Goal: Task Accomplishment & Management: Manage account settings

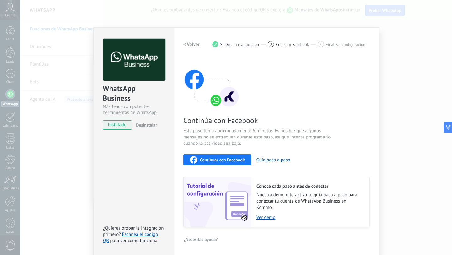
click at [408, 113] on div "WhatsApp Business Más leads con potentes herramientas de WhatsApp instalado Des…" at bounding box center [235, 127] width 431 height 255
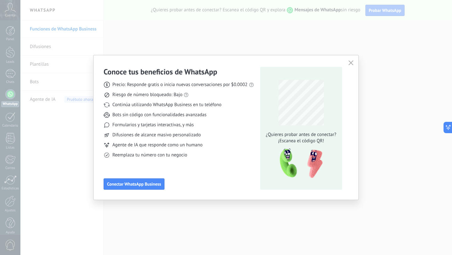
click at [408, 113] on div "Conoce tus beneficios de WhatsApp Precio: Responde gratis o inicia nuevas conve…" at bounding box center [226, 127] width 452 height 255
click at [406, 77] on div "Conoce tus beneficios de WhatsApp Precio: Responde gratis o inicia nuevas conve…" at bounding box center [226, 127] width 452 height 255
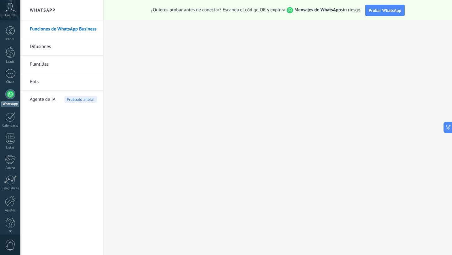
click at [13, 7] on icon at bounding box center [10, 7] width 11 height 9
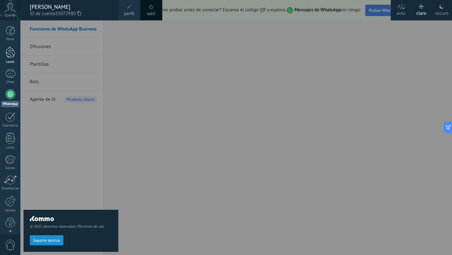
click at [12, 56] on div at bounding box center [10, 52] width 9 height 12
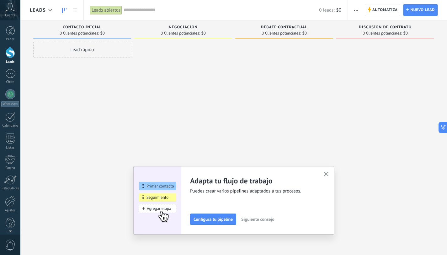
click at [328, 172] on icon "button" at bounding box center [326, 174] width 5 height 5
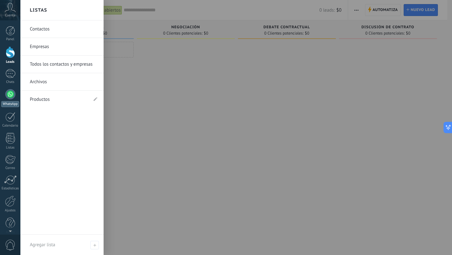
click at [11, 100] on link "WhatsApp" at bounding box center [10, 98] width 20 height 18
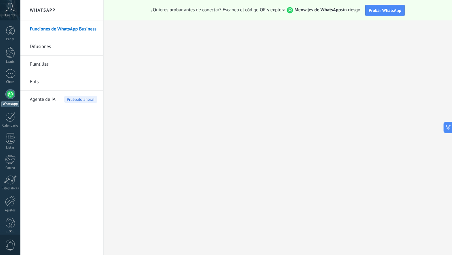
click at [70, 30] on link "Funciones de WhatsApp Business" at bounding box center [63, 29] width 67 height 18
click at [12, 13] on span "Cuenta" at bounding box center [10, 15] width 10 height 4
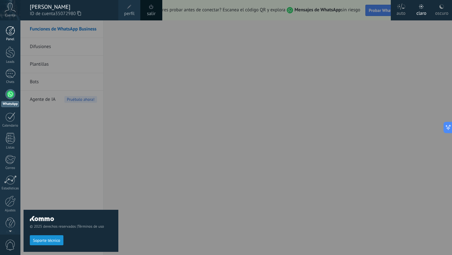
click at [15, 33] on div at bounding box center [10, 30] width 9 height 9
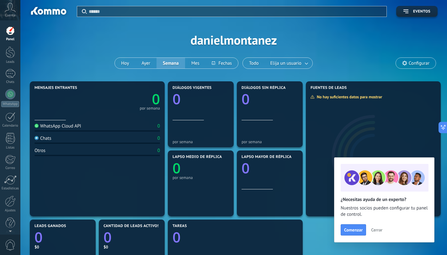
click at [156, 1] on div "Aplicar Eventos" at bounding box center [234, 8] width 408 height 17
click at [405, 67] on span "Configurar" at bounding box center [416, 63] width 40 height 11
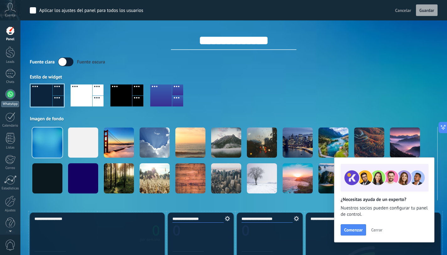
click at [13, 95] on div at bounding box center [10, 94] width 10 height 10
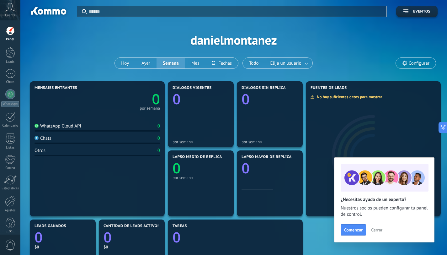
click at [116, 9] on input "text" at bounding box center [236, 11] width 294 height 7
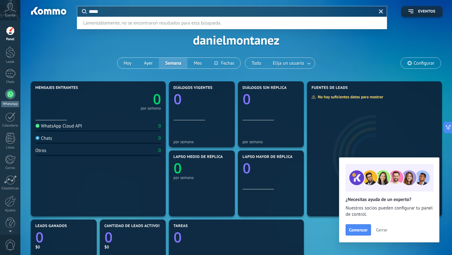
type input "*****"
click at [13, 97] on div at bounding box center [10, 94] width 10 height 10
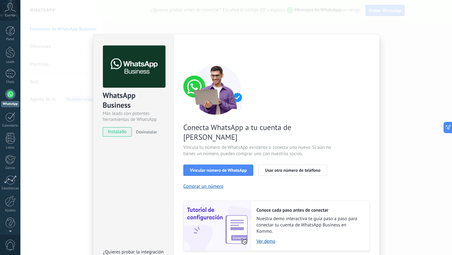
scroll to position [14, 0]
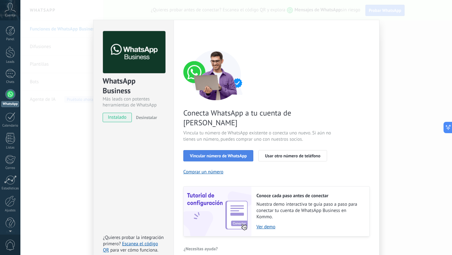
click at [231, 153] on span "Vincular número de WhatsApp" at bounding box center [218, 155] width 57 height 4
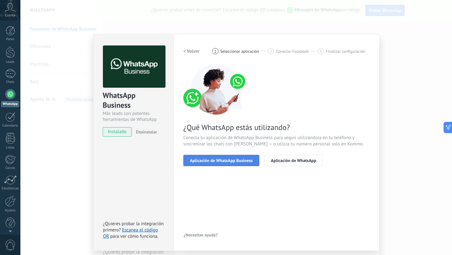
click at [235, 159] on span "Aplicación de WhatsApp Business" at bounding box center [221, 160] width 63 height 4
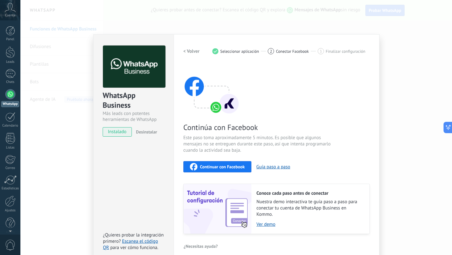
click at [229, 168] on span "Continuar con Facebook" at bounding box center [222, 166] width 45 height 4
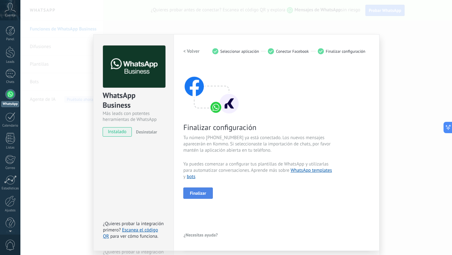
click at [193, 192] on span "Finalizar" at bounding box center [198, 193] width 16 height 4
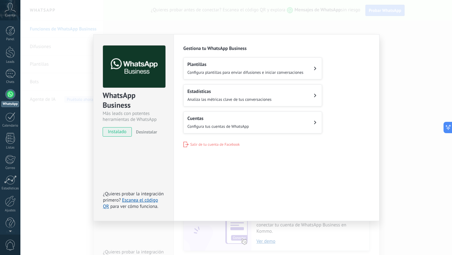
click at [296, 131] on button "Cuentas Configura tus cuentas de WhatsApp" at bounding box center [252, 122] width 139 height 22
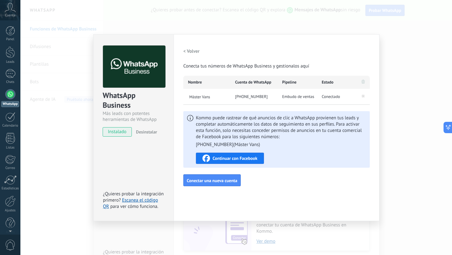
click at [191, 49] on h2 "< Volver" at bounding box center [191, 51] width 16 height 6
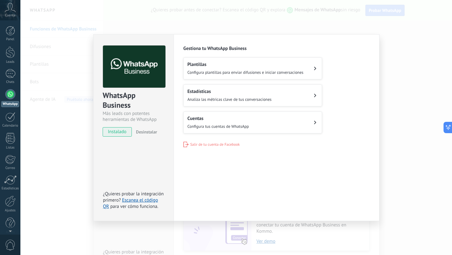
click at [203, 64] on h2 "Plantillas" at bounding box center [245, 64] width 116 height 6
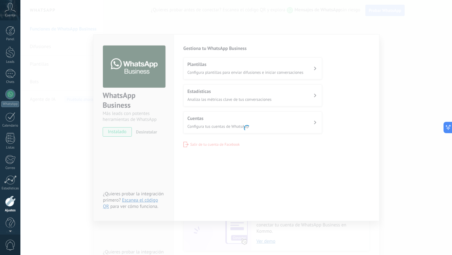
scroll to position [6, 0]
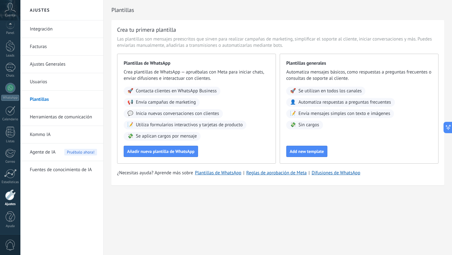
click at [41, 25] on link "Integración" at bounding box center [63, 29] width 67 height 18
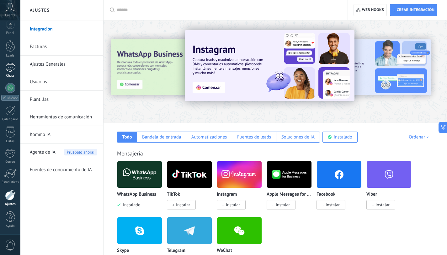
click at [13, 67] on div at bounding box center [10, 67] width 10 height 9
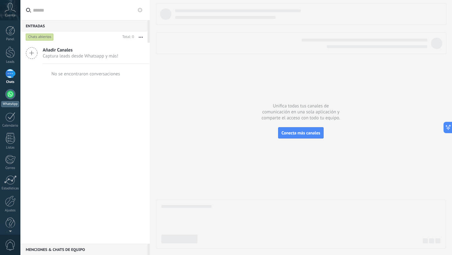
click at [12, 100] on link "WhatsApp" at bounding box center [10, 98] width 20 height 18
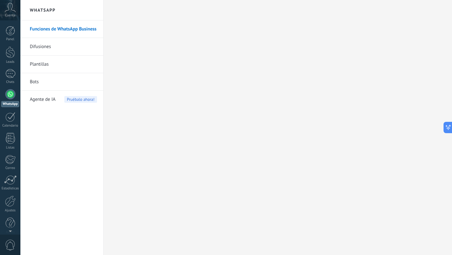
click at [45, 48] on link "Difusiones" at bounding box center [63, 47] width 67 height 18
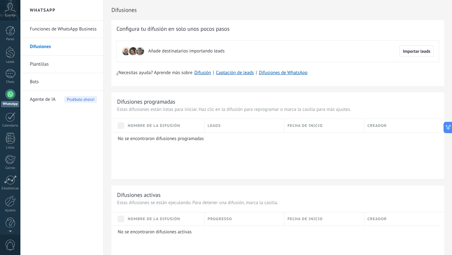
click at [46, 63] on link "Plantillas" at bounding box center [63, 65] width 67 height 18
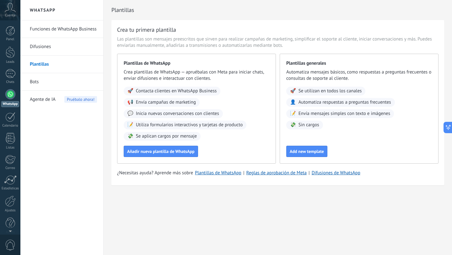
click at [43, 85] on link "Bots" at bounding box center [63, 82] width 67 height 18
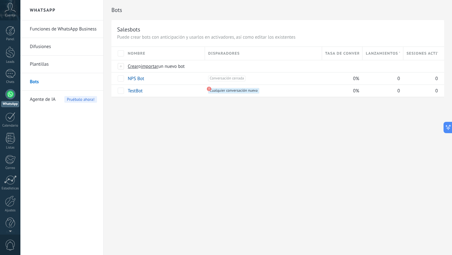
click at [44, 101] on span "Agente de IA" at bounding box center [43, 100] width 26 height 18
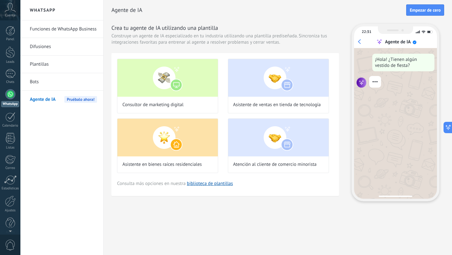
click at [45, 26] on link "Funciones de WhatsApp Business" at bounding box center [63, 29] width 67 height 18
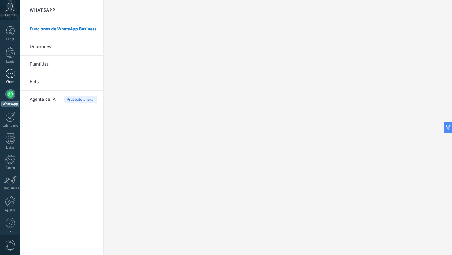
click at [7, 73] on div at bounding box center [10, 73] width 10 height 9
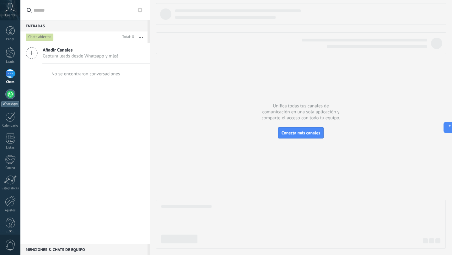
click at [13, 99] on link "WhatsApp" at bounding box center [10, 98] width 20 height 18
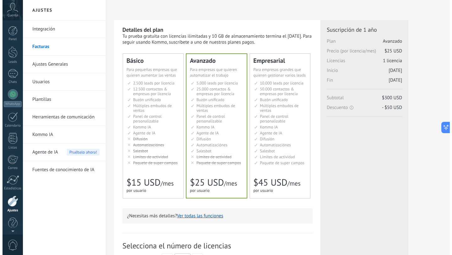
scroll to position [6, 0]
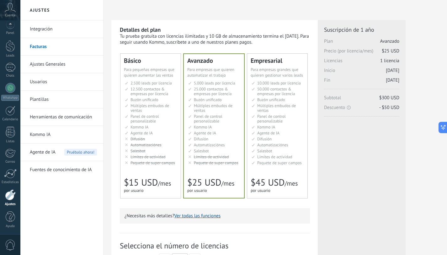
click at [12, 8] on use at bounding box center [10, 7] width 11 height 9
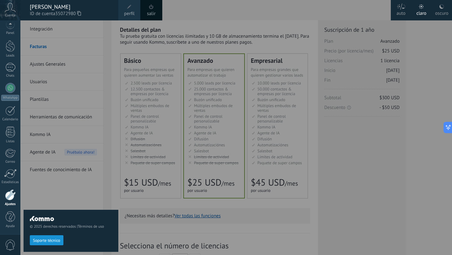
click at [112, 158] on div "© 2025 derechos reservados | Términos de uso Soporte técnico" at bounding box center [71, 137] width 95 height 234
click at [13, 95] on div "WhatsApp" at bounding box center [10, 98] width 18 height 6
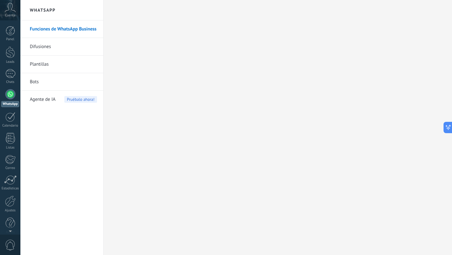
click at [47, 63] on link "Plantillas" at bounding box center [63, 65] width 67 height 18
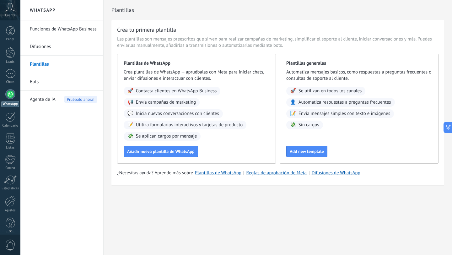
click at [46, 51] on link "Difusiones" at bounding box center [63, 47] width 67 height 18
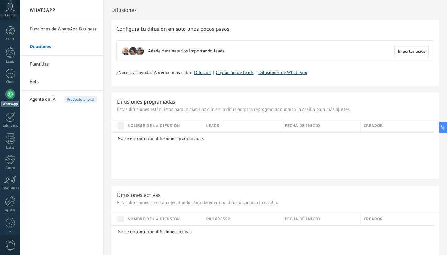
click at [41, 80] on link "Bots" at bounding box center [63, 82] width 67 height 18
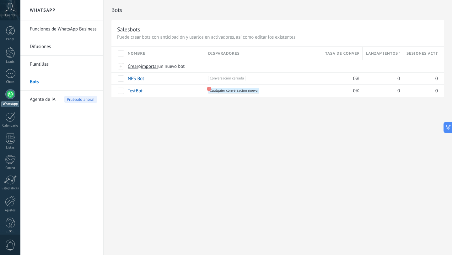
click at [44, 62] on link "Plantillas" at bounding box center [63, 65] width 67 height 18
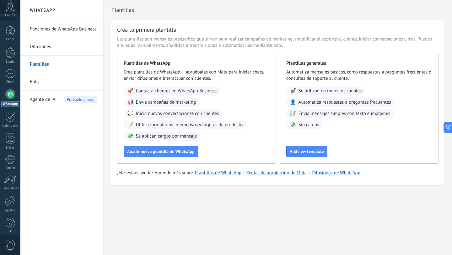
click at [41, 42] on link "Difusiones" at bounding box center [63, 47] width 67 height 18
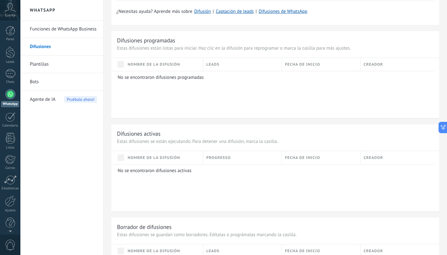
scroll to position [62, 0]
click at [16, 75] on link "Chats" at bounding box center [10, 76] width 20 height 15
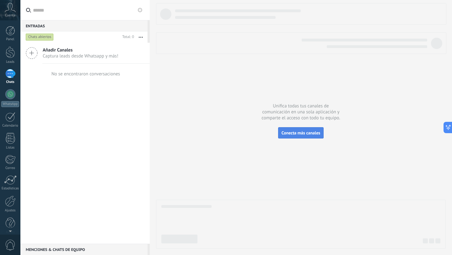
click at [292, 135] on span "Conecta más canales" at bounding box center [300, 133] width 39 height 6
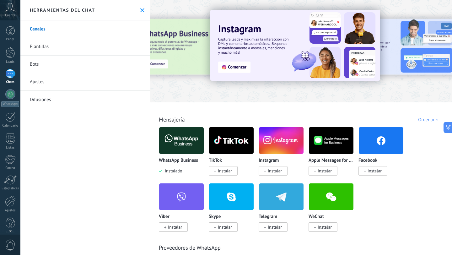
click at [183, 146] on img at bounding box center [181, 140] width 45 height 30
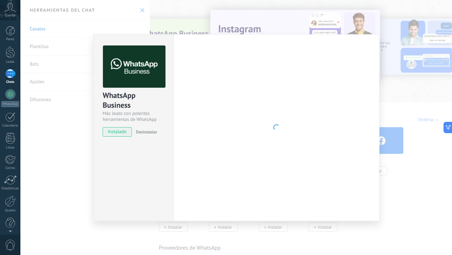
click at [393, 31] on div "WhatsApp Business Más leads con potentes herramientas de WhatsApp instalado Des…" at bounding box center [235, 127] width 431 height 255
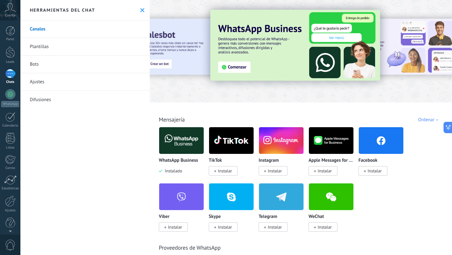
click at [141, 14] on div "Herramientas del chat" at bounding box center [84, 10] width 129 height 20
click at [136, 6] on div "Herramientas del chat" at bounding box center [84, 10] width 129 height 20
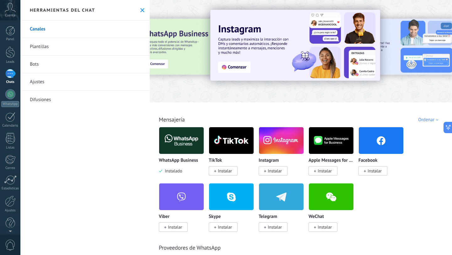
click at [143, 13] on div "Herramientas del chat" at bounding box center [84, 10] width 129 height 20
click at [140, 10] on use at bounding box center [142, 10] width 4 height 4
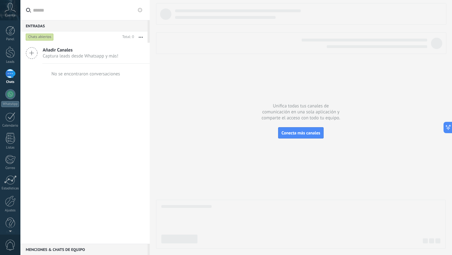
click at [84, 53] on span "Captura leads desde Whatsapp y más!" at bounding box center [81, 56] width 76 height 6
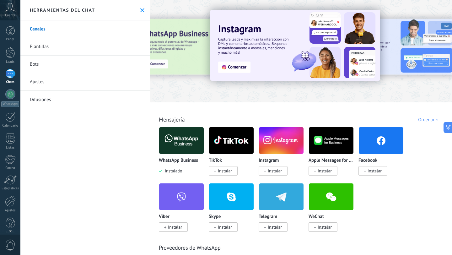
click at [136, 8] on div "Herramientas del chat" at bounding box center [84, 10] width 129 height 20
click at [141, 10] on icon at bounding box center [142, 10] width 4 height 4
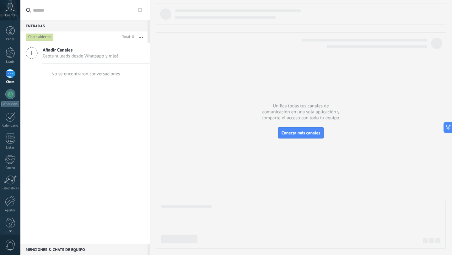
click at [27, 53] on icon at bounding box center [32, 53] width 12 height 12
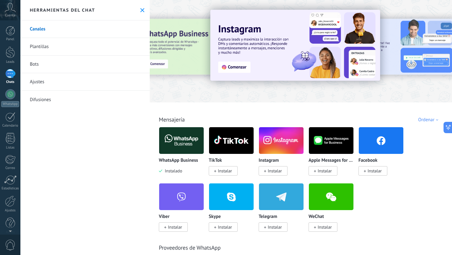
click at [141, 8] on icon at bounding box center [142, 10] width 4 height 4
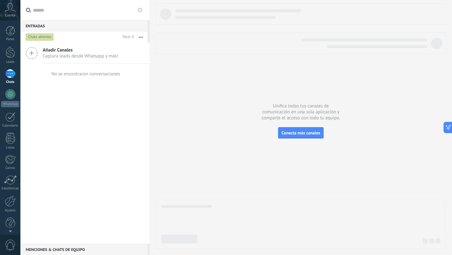
click at [43, 26] on div "Entradas 0" at bounding box center [83, 25] width 127 height 11
click at [41, 38] on div "Chats abiertos" at bounding box center [40, 37] width 28 height 8
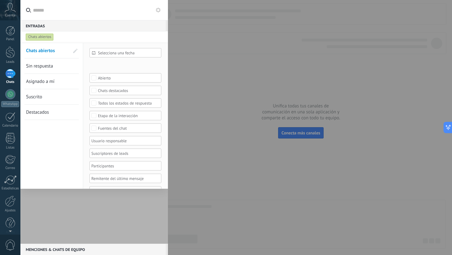
click at [47, 64] on span "Sin respuesta" at bounding box center [39, 66] width 27 height 6
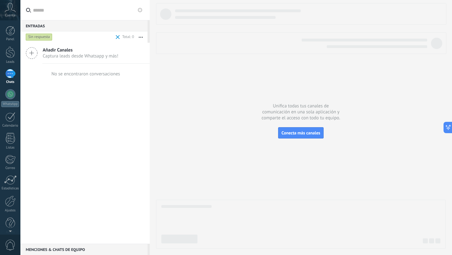
click at [42, 38] on div "Sin respuesta" at bounding box center [39, 37] width 27 height 8
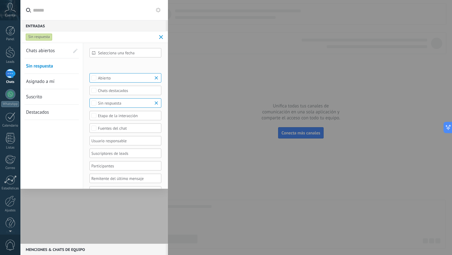
click at [34, 48] on span "Chats abiertos" at bounding box center [40, 51] width 29 height 6
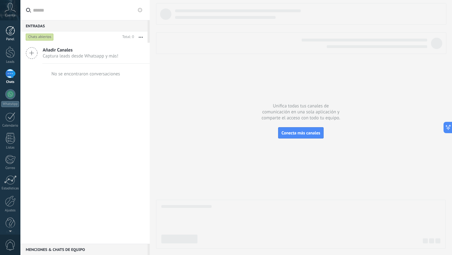
click at [13, 30] on div at bounding box center [10, 30] width 9 height 9
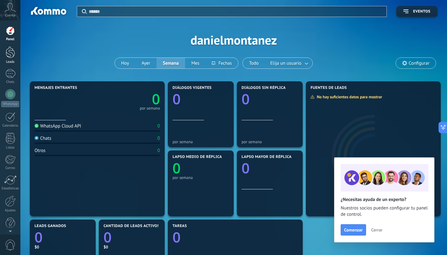
click at [7, 56] on div at bounding box center [10, 52] width 9 height 12
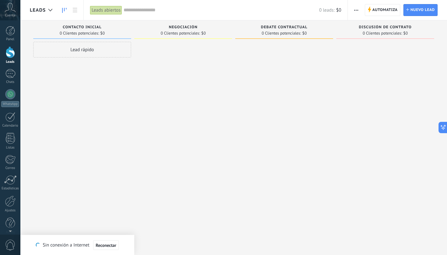
click at [128, 126] on div "Lead rápido" at bounding box center [82, 128] width 98 height 173
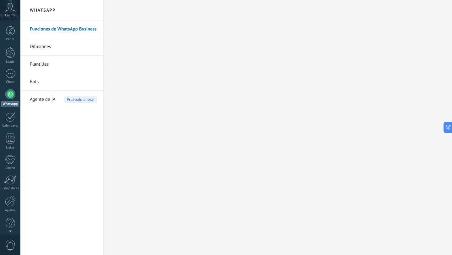
click at [9, 91] on div at bounding box center [10, 94] width 10 height 10
click at [11, 74] on div at bounding box center [10, 73] width 10 height 9
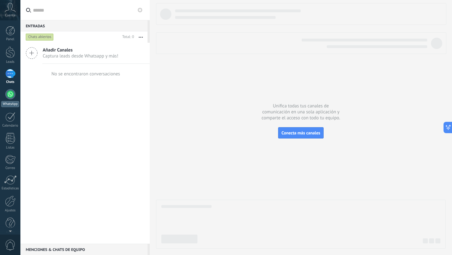
click at [9, 101] on div "WhatsApp" at bounding box center [10, 104] width 18 height 6
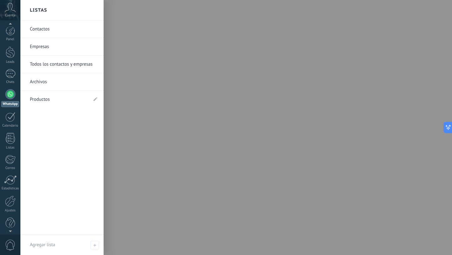
scroll to position [6, 0]
click at [9, 206] on div "Ajustes" at bounding box center [10, 204] width 18 height 4
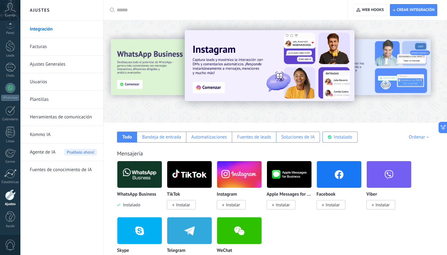
click at [136, 179] on img at bounding box center [139, 174] width 45 height 30
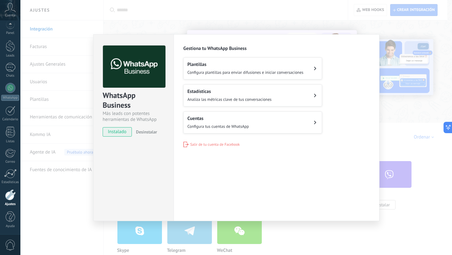
click at [208, 120] on h2 "Cuentas" at bounding box center [217, 118] width 61 height 6
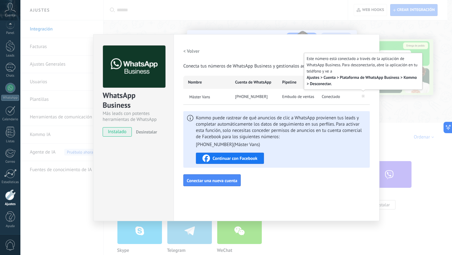
click at [362, 96] on icon at bounding box center [363, 96] width 4 height 4
click at [364, 95] on icon at bounding box center [363, 96] width 2 height 2
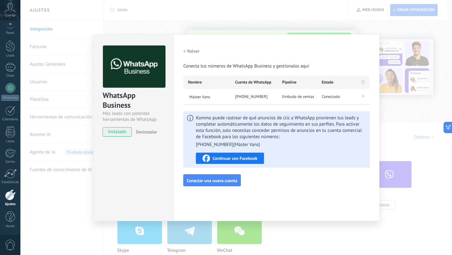
click at [363, 84] on span at bounding box center [362, 82] width 3 height 6
click at [363, 82] on icon at bounding box center [362, 82] width 3 height 4
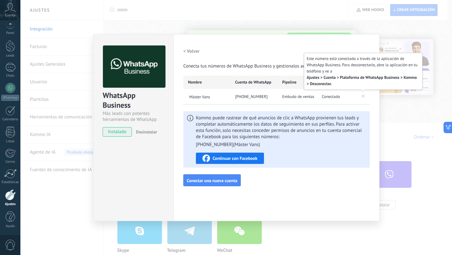
click at [363, 97] on icon at bounding box center [363, 96] width 4 height 4
